Goal: Transaction & Acquisition: Subscribe to service/newsletter

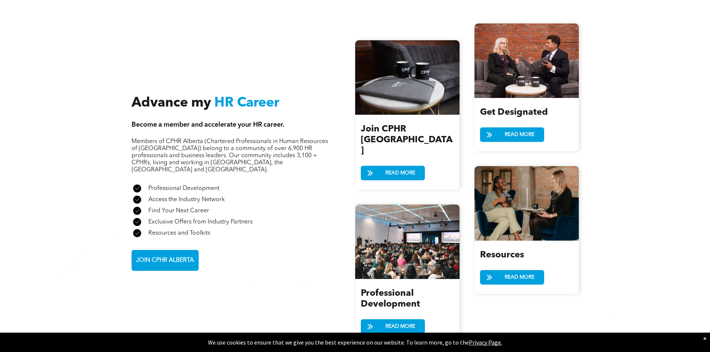
scroll to position [820, 0]
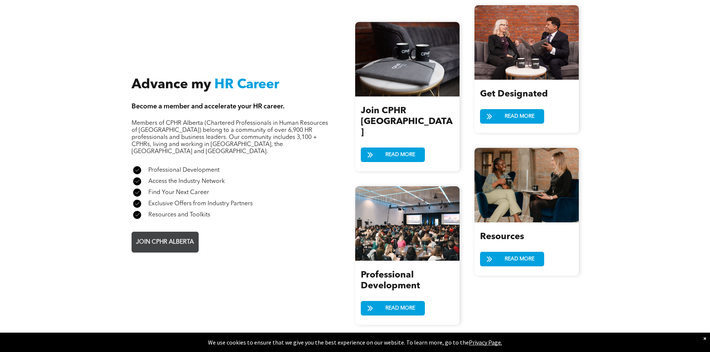
click at [160, 232] on link "JOIN CPHR ALBERTA" at bounding box center [165, 242] width 67 height 21
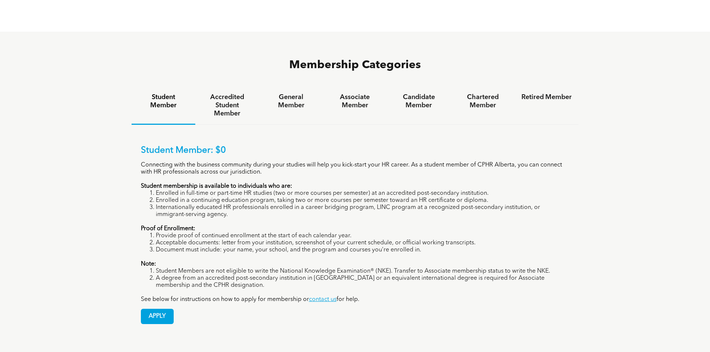
scroll to position [484, 0]
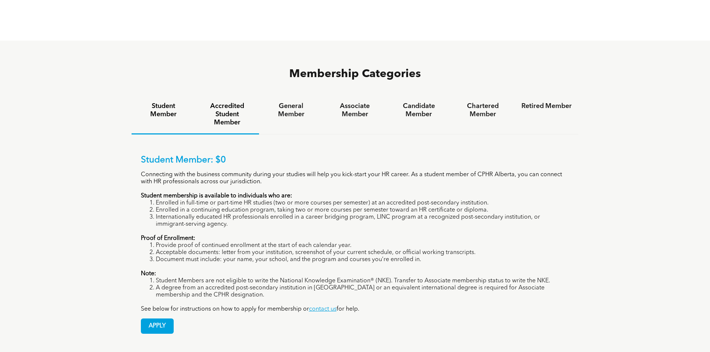
click at [238, 102] on h4 "Accredited Student Member" at bounding box center [227, 114] width 50 height 25
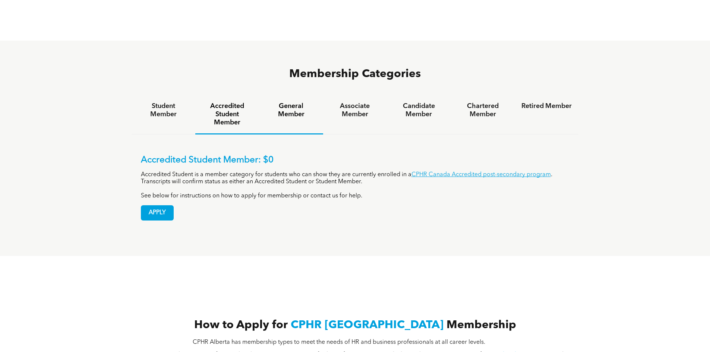
click at [292, 102] on h4 "General Member" at bounding box center [291, 110] width 50 height 16
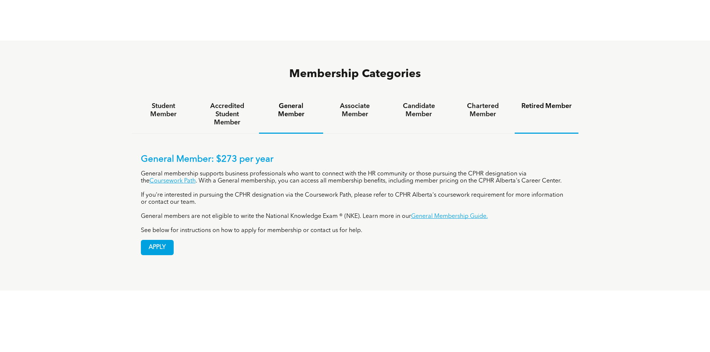
click at [536, 102] on h4 "Retired Member" at bounding box center [546, 106] width 50 height 8
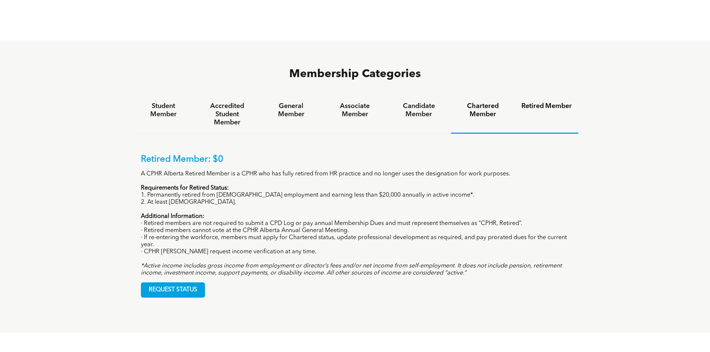
click at [468, 102] on h4 "Chartered Member" at bounding box center [482, 110] width 50 height 16
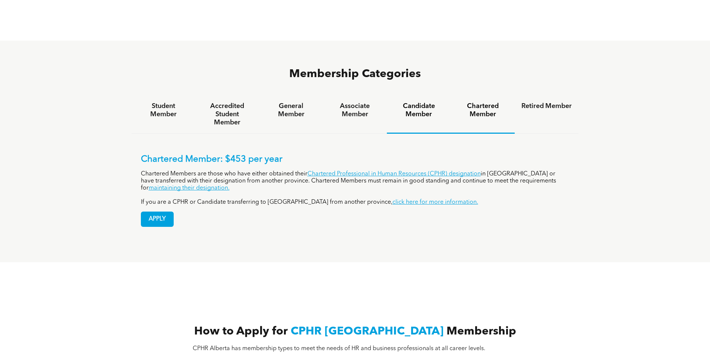
click at [418, 101] on div "Candidate Member" at bounding box center [419, 114] width 64 height 38
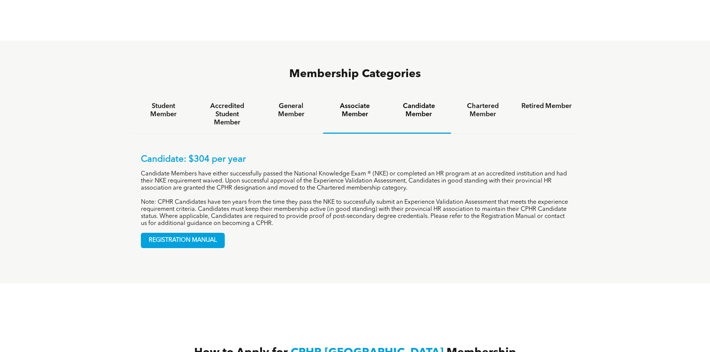
click at [343, 95] on div "Associate Member" at bounding box center [355, 114] width 64 height 38
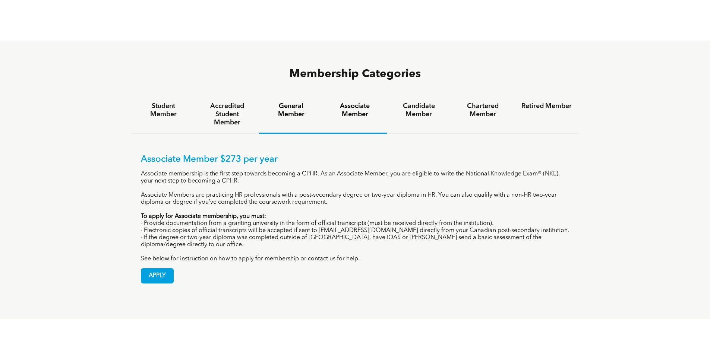
click at [299, 98] on div "General Member" at bounding box center [291, 114] width 64 height 38
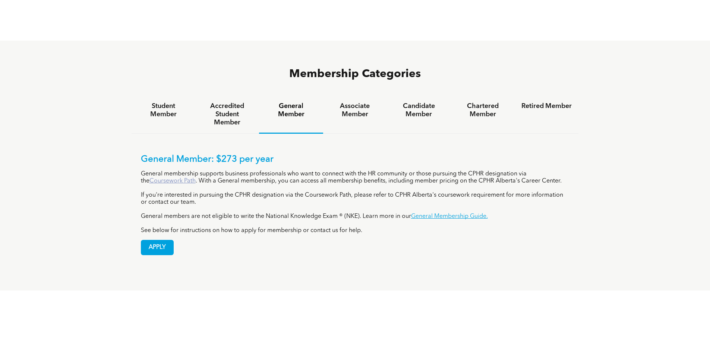
click at [172, 178] on link "Coursework Path" at bounding box center [172, 181] width 46 height 6
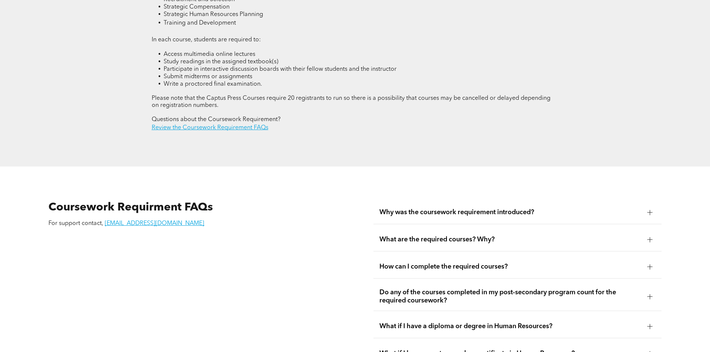
scroll to position [969, 0]
